Goal: Transaction & Acquisition: Subscribe to service/newsletter

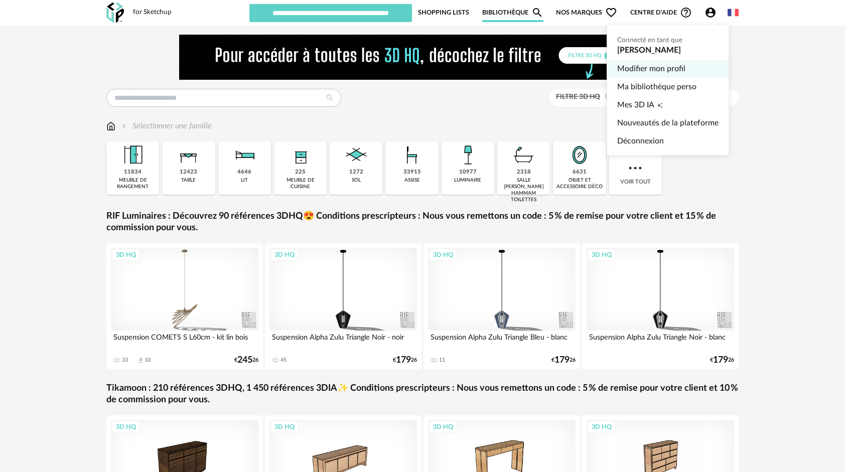
click at [651, 68] on link "Modifier mon profil" at bounding box center [667, 69] width 101 height 18
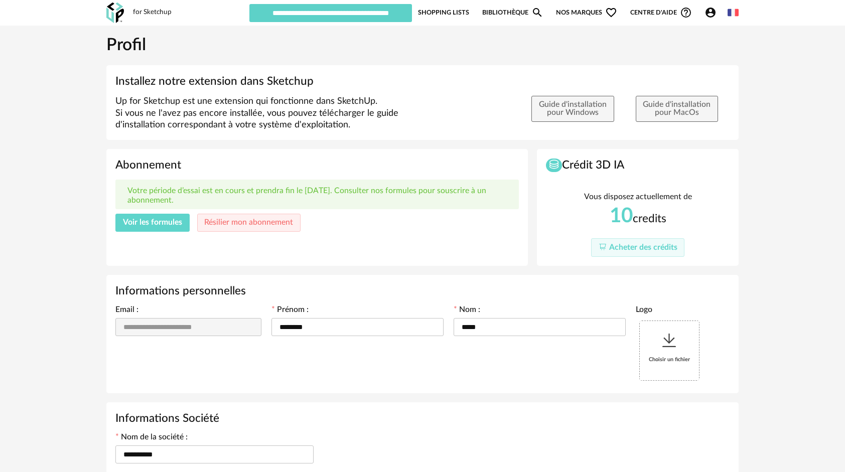
click at [155, 224] on span "Voir les formules" at bounding box center [152, 222] width 59 height 8
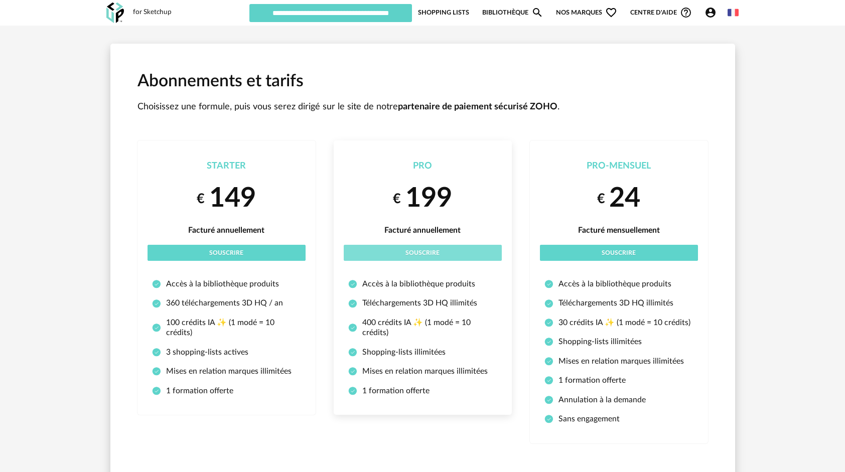
click at [380, 250] on button "Souscrire" at bounding box center [423, 253] width 158 height 16
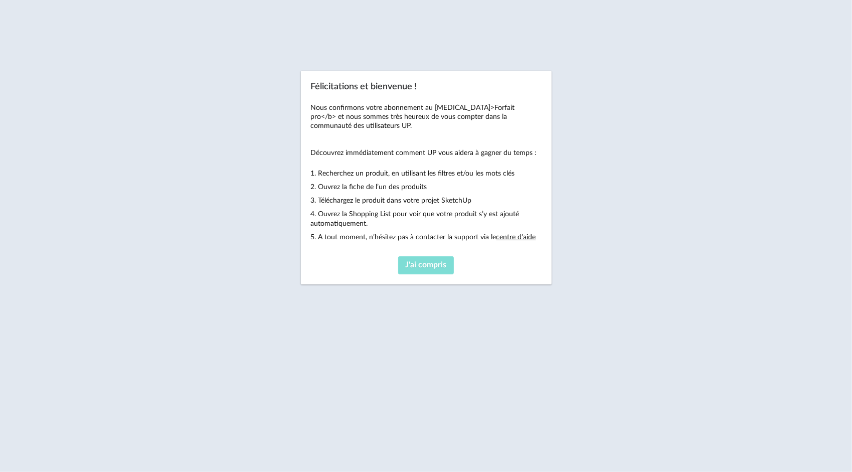
click at [426, 262] on span "J'ai compris" at bounding box center [426, 265] width 41 height 8
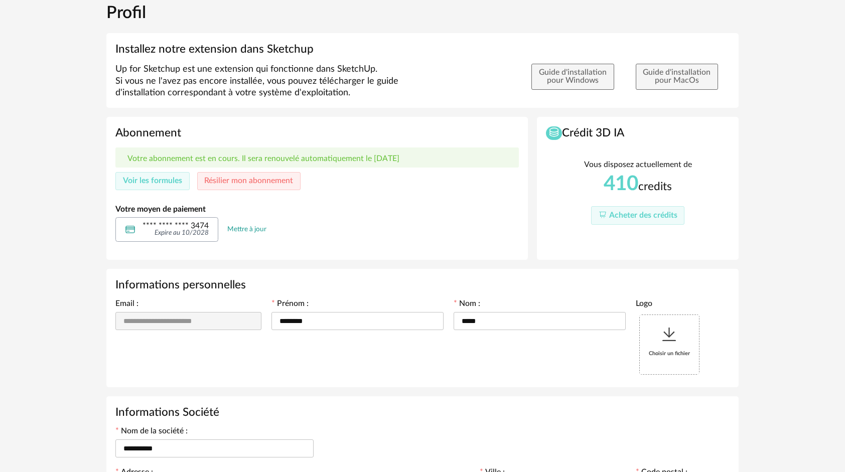
scroll to position [5, 0]
